Goal: Task Accomplishment & Management: Complete application form

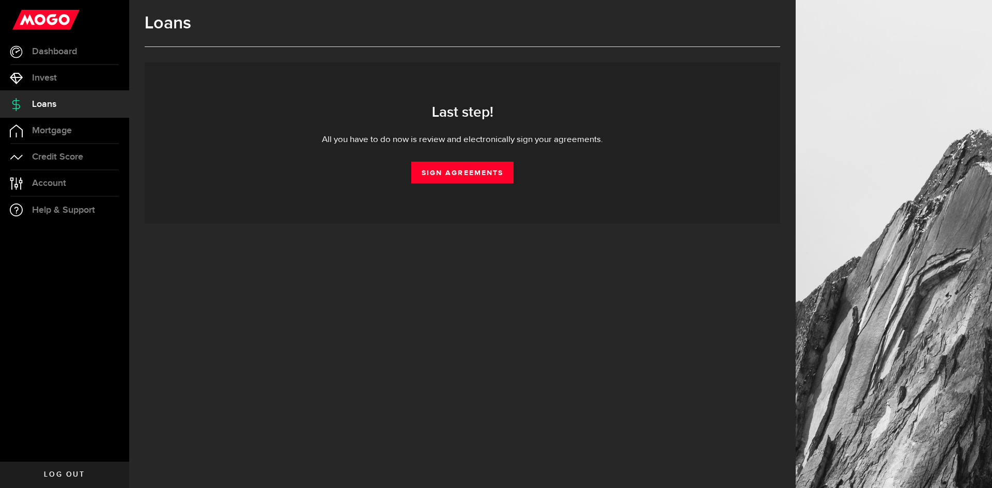
click at [467, 161] on div "Last step! All you have to do now is review and electronically sign your agreem…" at bounding box center [462, 143] width 605 height 81
click at [473, 173] on link "Sign Agreements" at bounding box center [462, 173] width 102 height 22
click at [424, 167] on link "Sign Agreements" at bounding box center [462, 173] width 102 height 22
